Goal: Transaction & Acquisition: Subscribe to service/newsletter

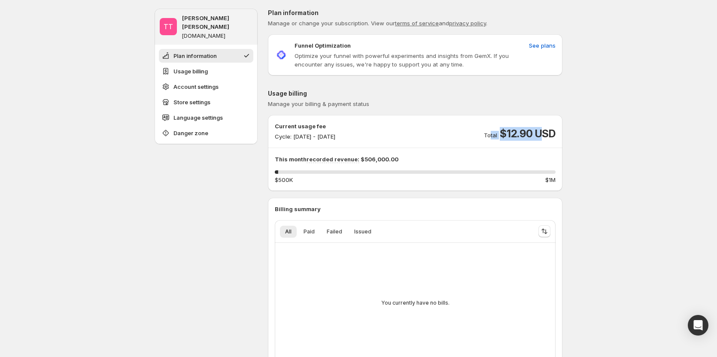
drag, startPoint x: 493, startPoint y: 133, endPoint x: 545, endPoint y: 133, distance: 52.4
click at [545, 133] on div "Total $12.90 USD" at bounding box center [520, 134] width 72 height 14
click at [509, 101] on span "Manage your billing & payment status" at bounding box center [415, 104] width 294 height 9
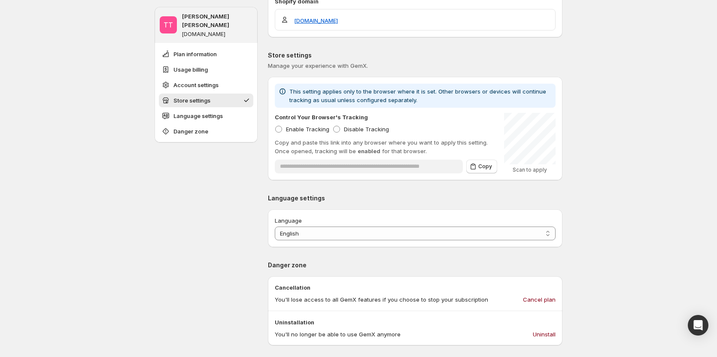
scroll to position [558, 0]
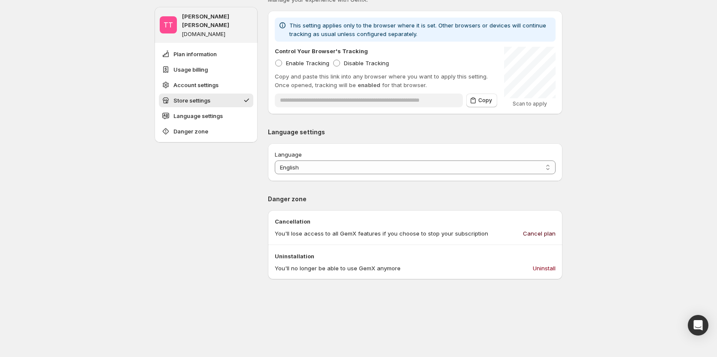
click at [547, 230] on span "Cancel plan" at bounding box center [539, 233] width 33 height 9
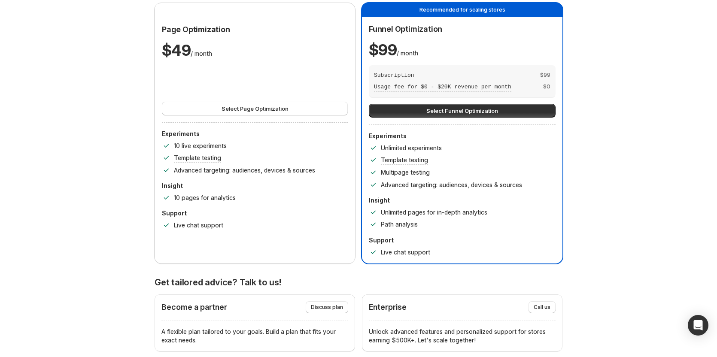
scroll to position [86, 0]
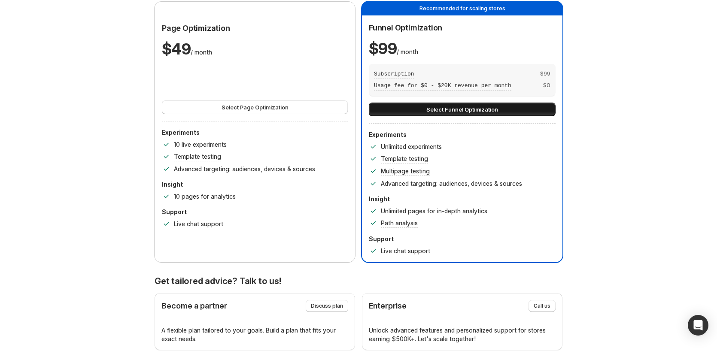
click at [478, 111] on span "Select Funnel Optimization" at bounding box center [462, 109] width 72 height 9
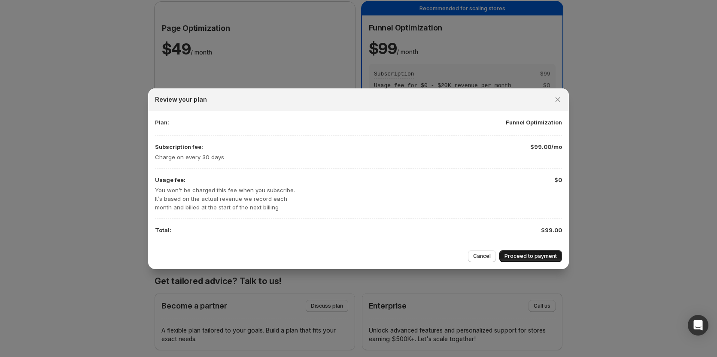
click at [527, 257] on span "Proceed to payment" at bounding box center [530, 256] width 52 height 7
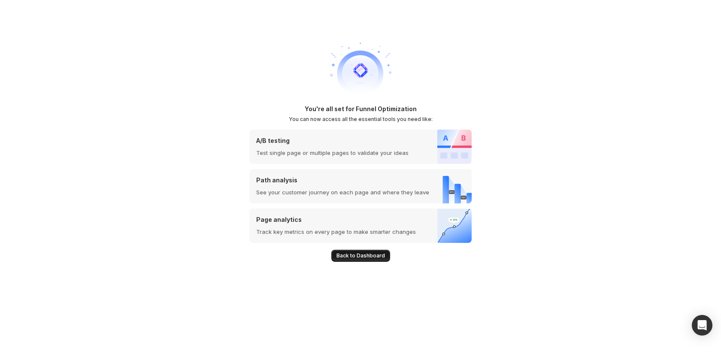
click at [363, 256] on span "Back to Dashboard" at bounding box center [360, 255] width 48 height 7
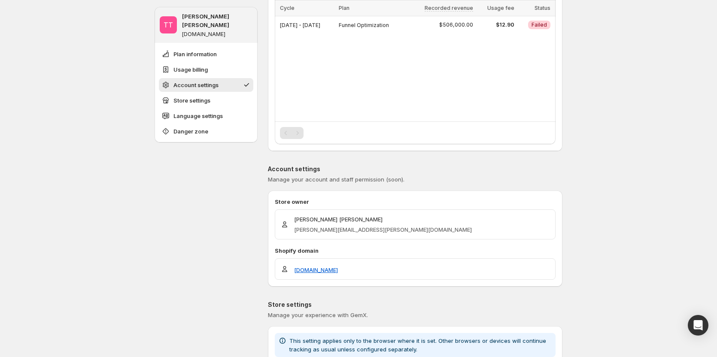
scroll to position [300, 0]
